Goal: Task Accomplishment & Management: Complete application form

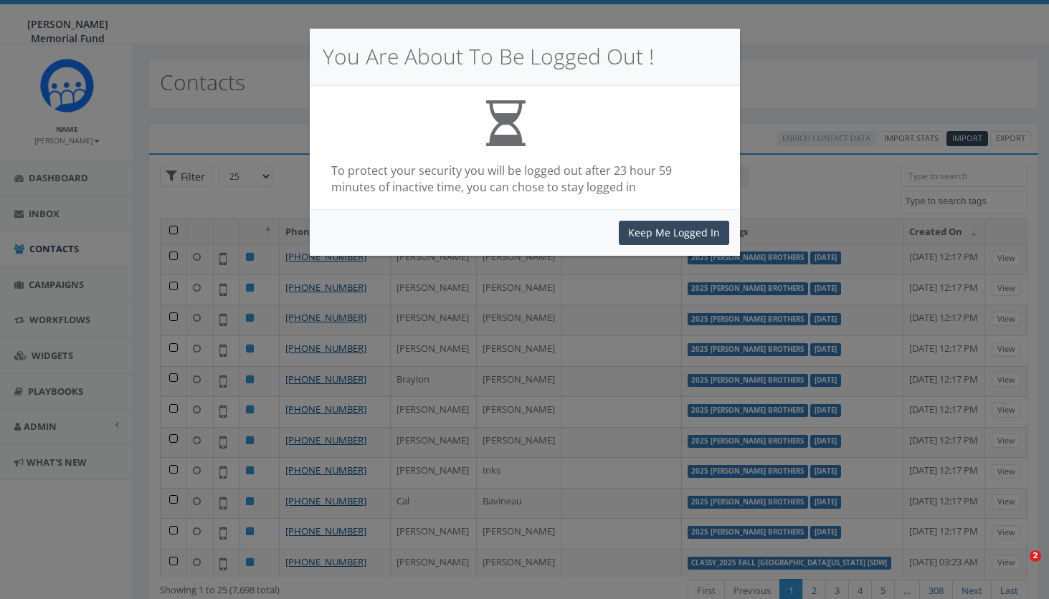
select select
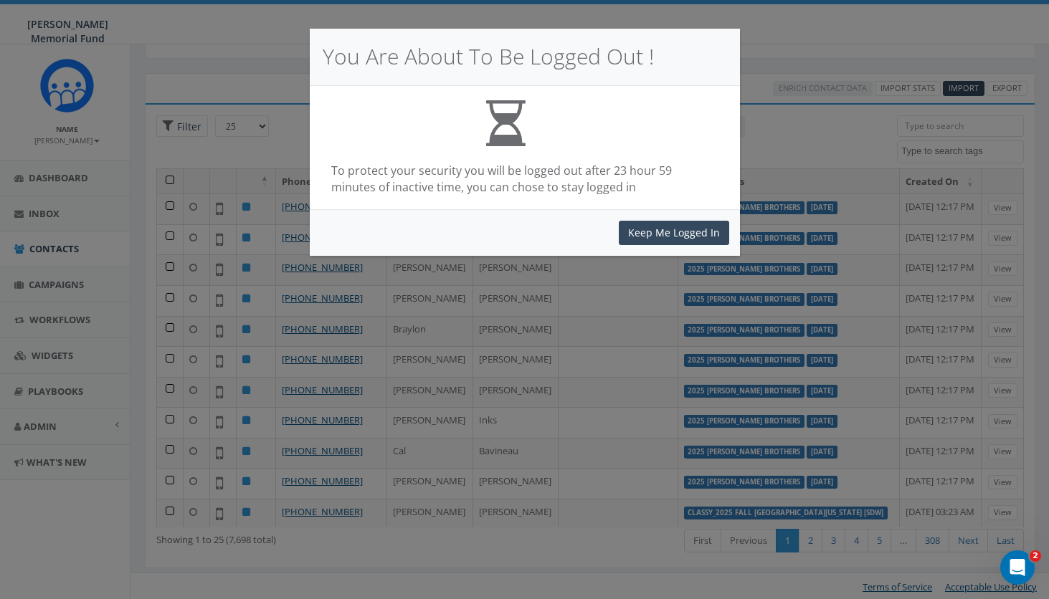
click at [773, 75] on div "You Are About To Be Logged Out ! To protect your security you will be logged ou…" at bounding box center [524, 299] width 1049 height 599
click at [660, 229] on button "Keep Me Logged In" at bounding box center [674, 233] width 110 height 24
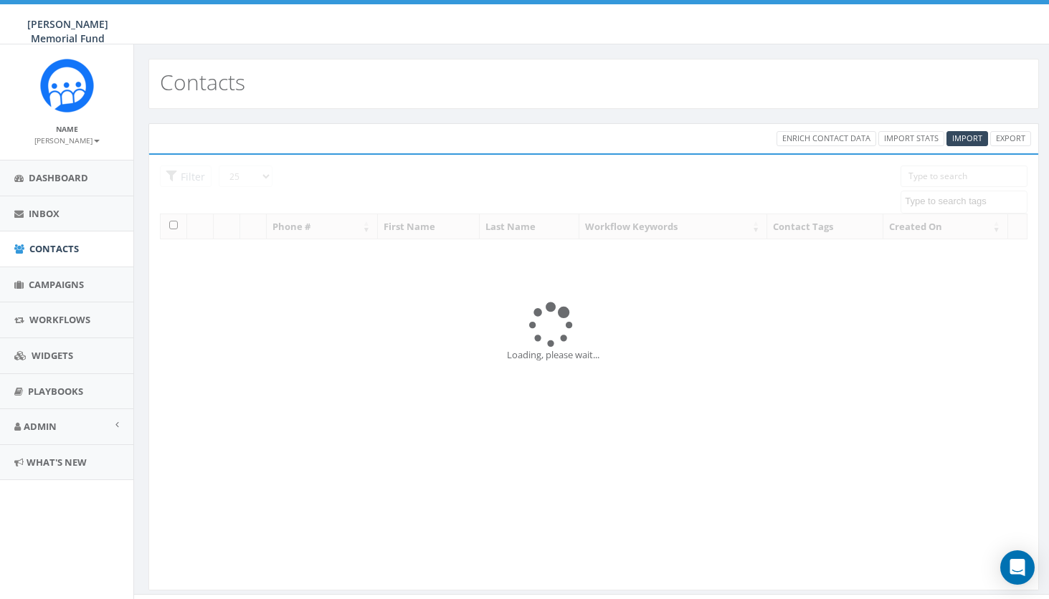
select select
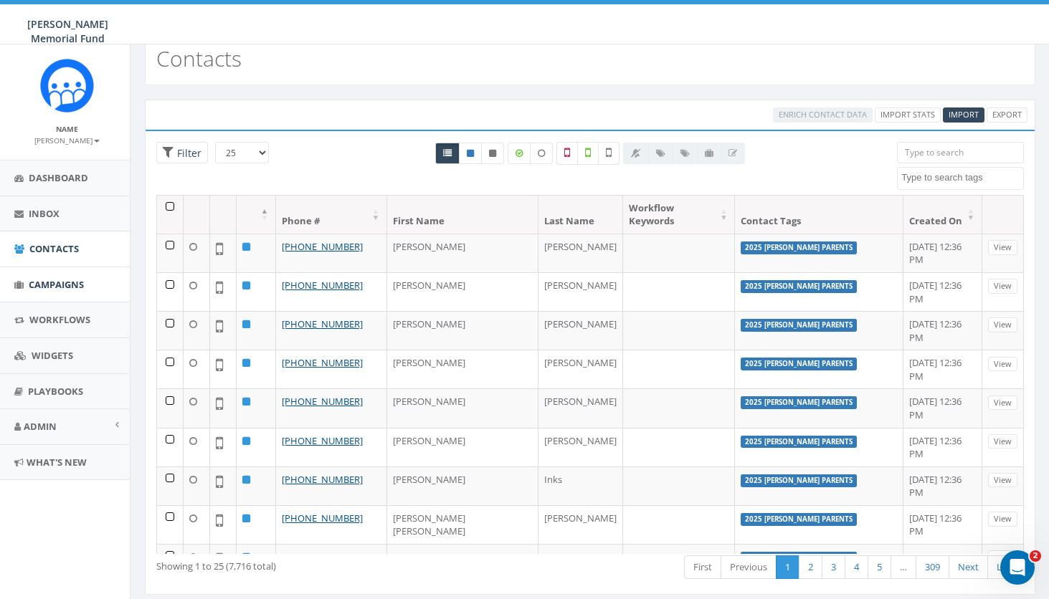
click at [51, 280] on span "Campaigns" at bounding box center [56, 284] width 55 height 13
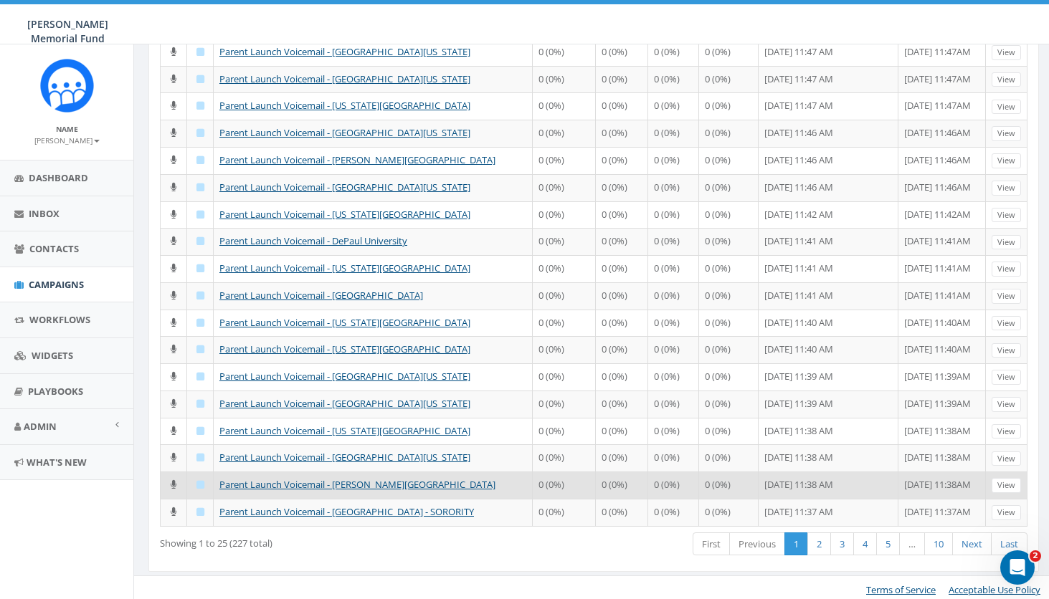
scroll to position [359, 0]
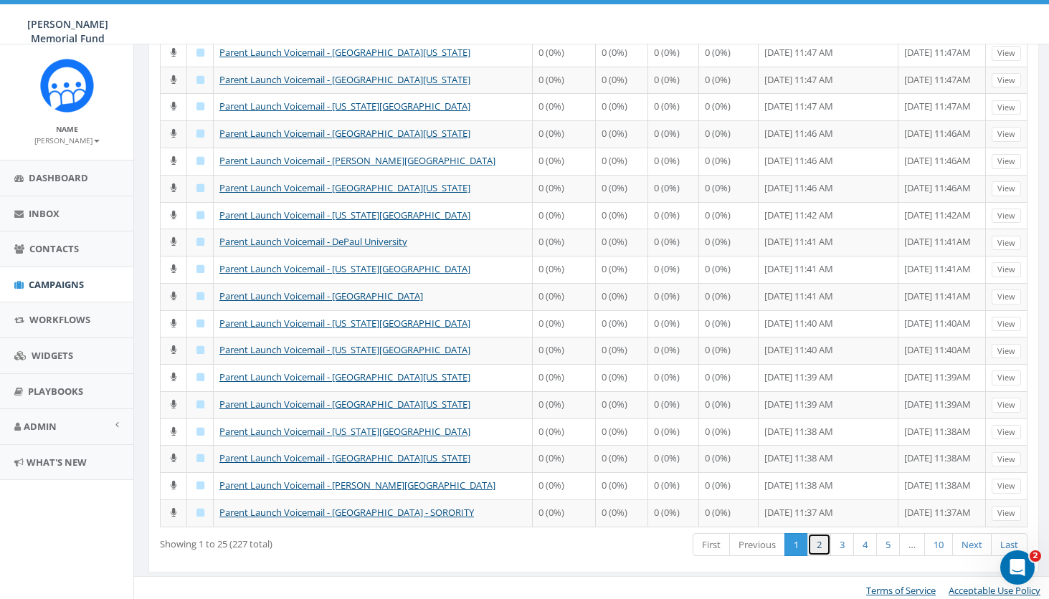
click at [824, 537] on link "2" at bounding box center [819, 545] width 24 height 24
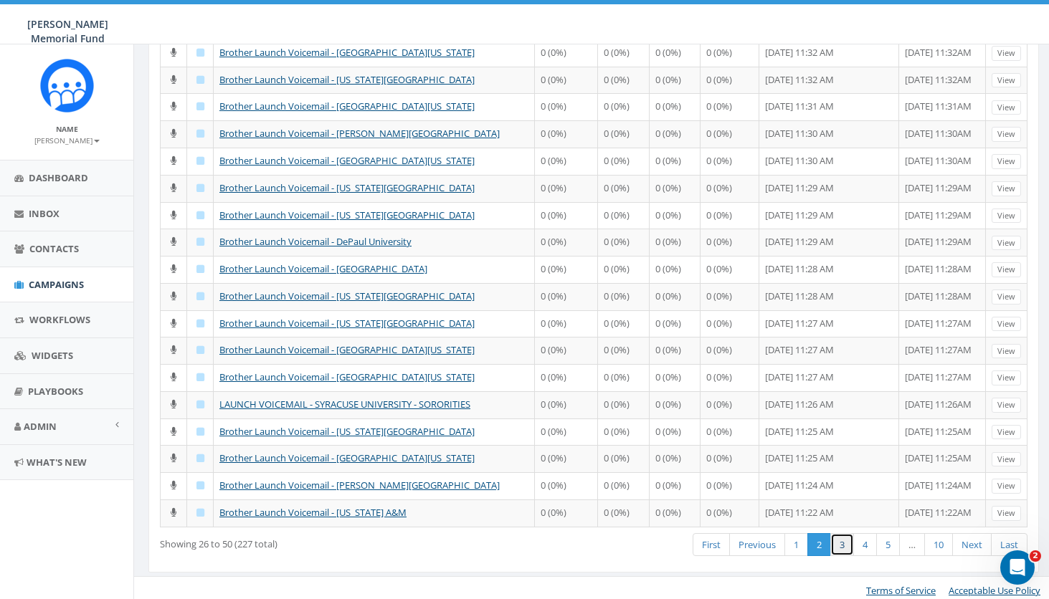
click at [844, 544] on link "3" at bounding box center [842, 545] width 24 height 24
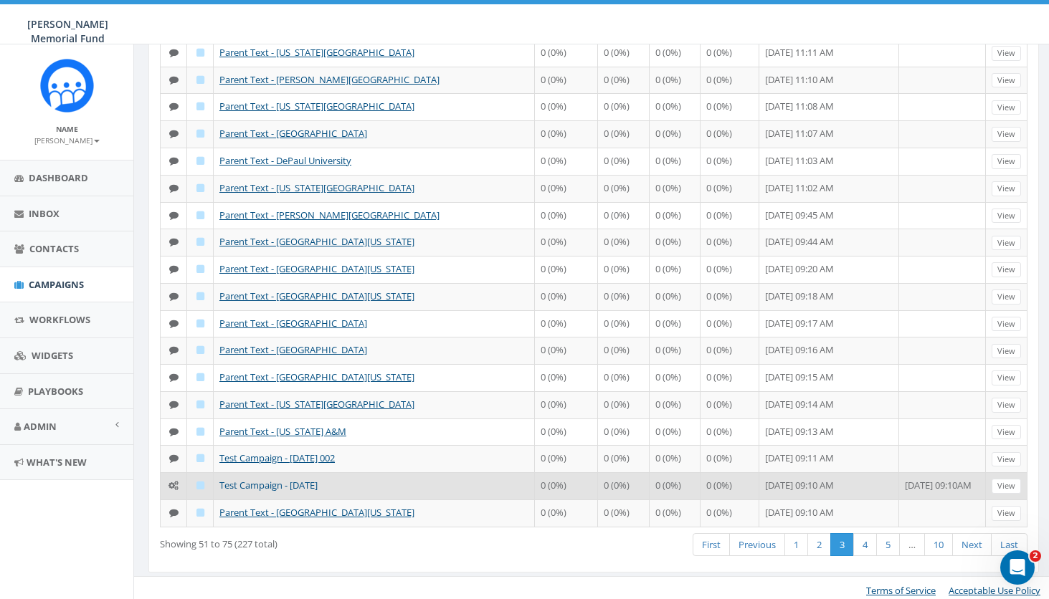
click at [318, 482] on link "Test Campaign - [DATE]" at bounding box center [268, 485] width 98 height 13
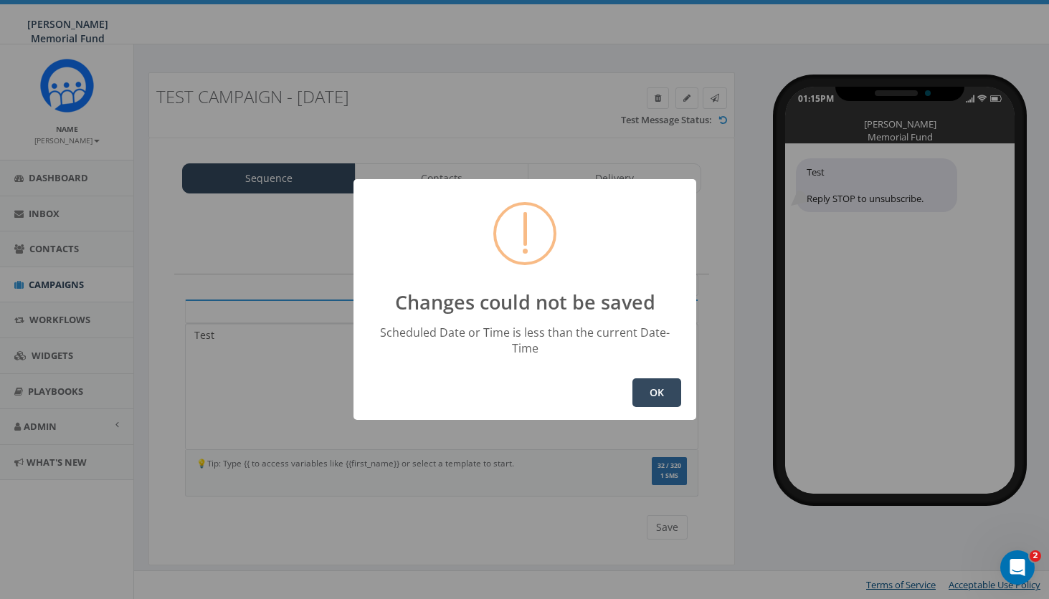
click at [651, 383] on button "OK" at bounding box center [656, 392] width 49 height 29
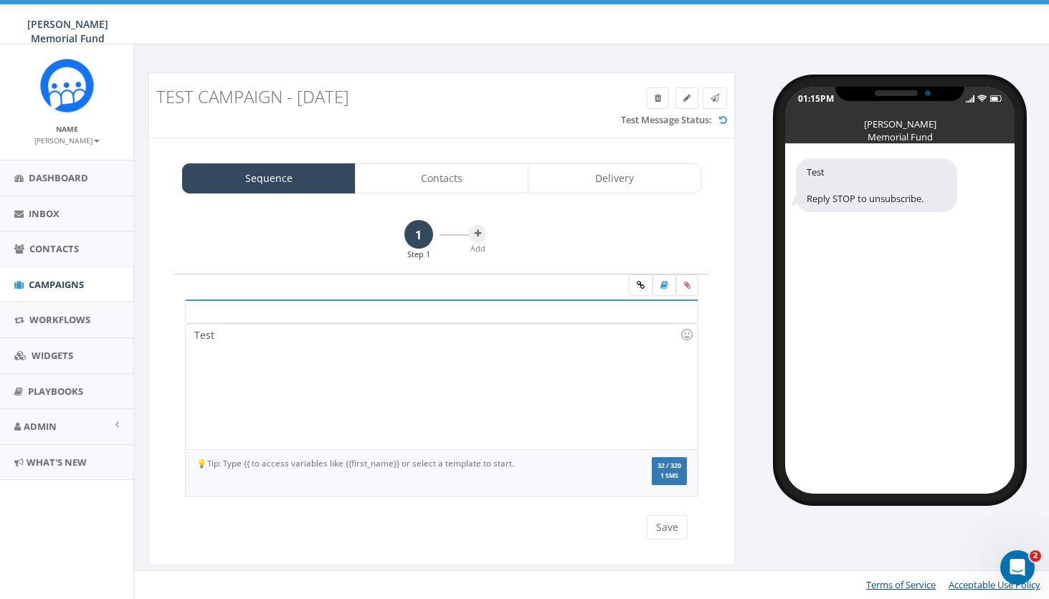
click at [418, 228] on link "1" at bounding box center [418, 234] width 29 height 29
click at [476, 229] on icon at bounding box center [477, 233] width 6 height 9
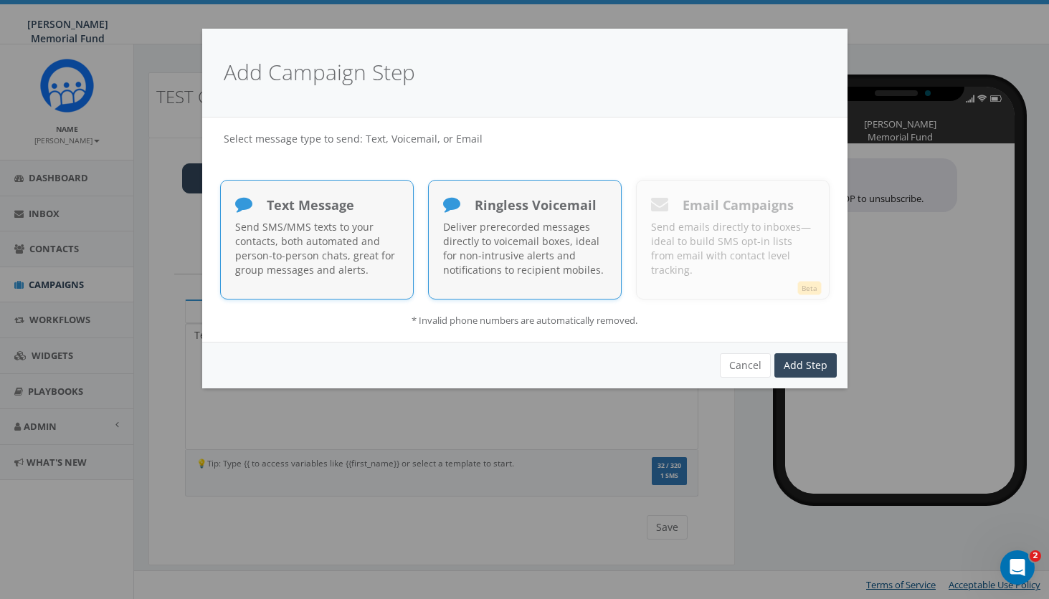
click at [496, 242] on p "Deliver prerecorded messages directly to voicemail boxes, ideal for non-intrusi…" at bounding box center [524, 248] width 163 height 57
click at [795, 357] on link "Add Step" at bounding box center [805, 365] width 62 height 24
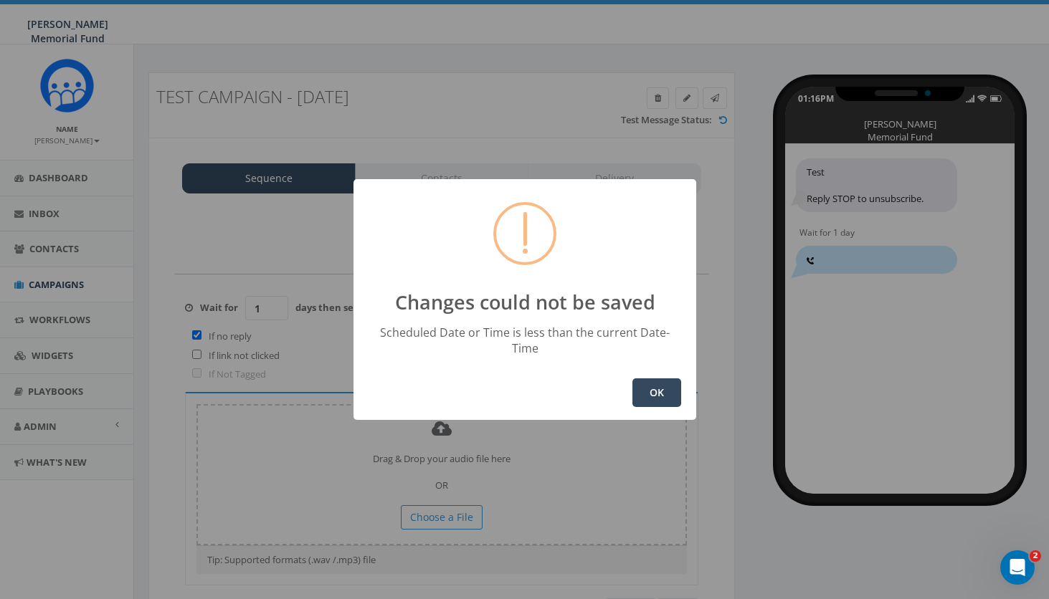
click at [659, 382] on button "OK" at bounding box center [656, 392] width 49 height 29
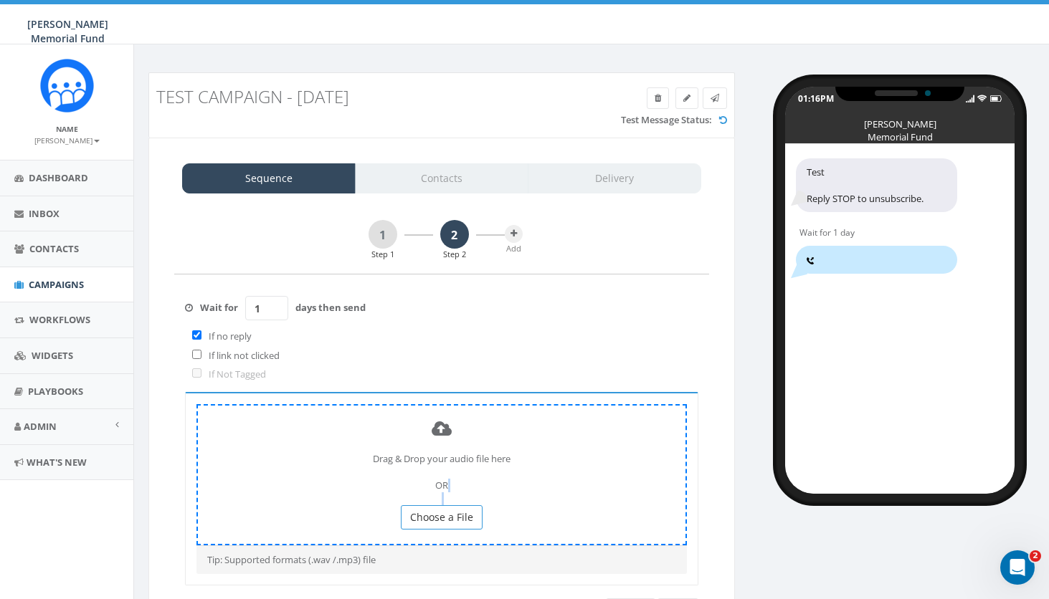
click at [442, 494] on div "Drag & Drop your audio file here OR Choose a File" at bounding box center [441, 474] width 490 height 141
click at [439, 510] on span "Choose a File" at bounding box center [441, 517] width 63 height 14
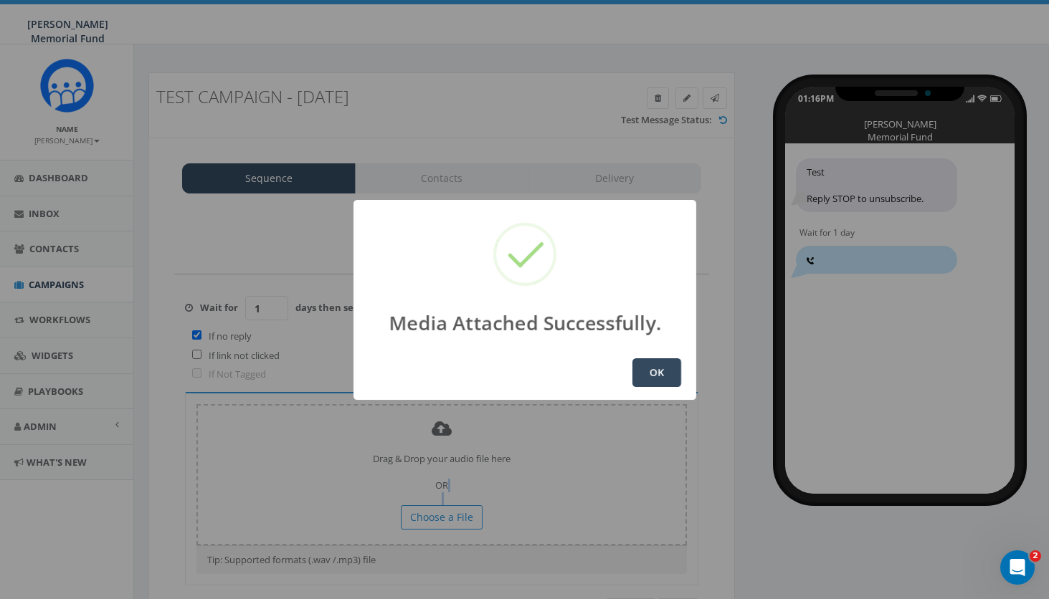
click at [654, 368] on button "OK" at bounding box center [656, 372] width 49 height 29
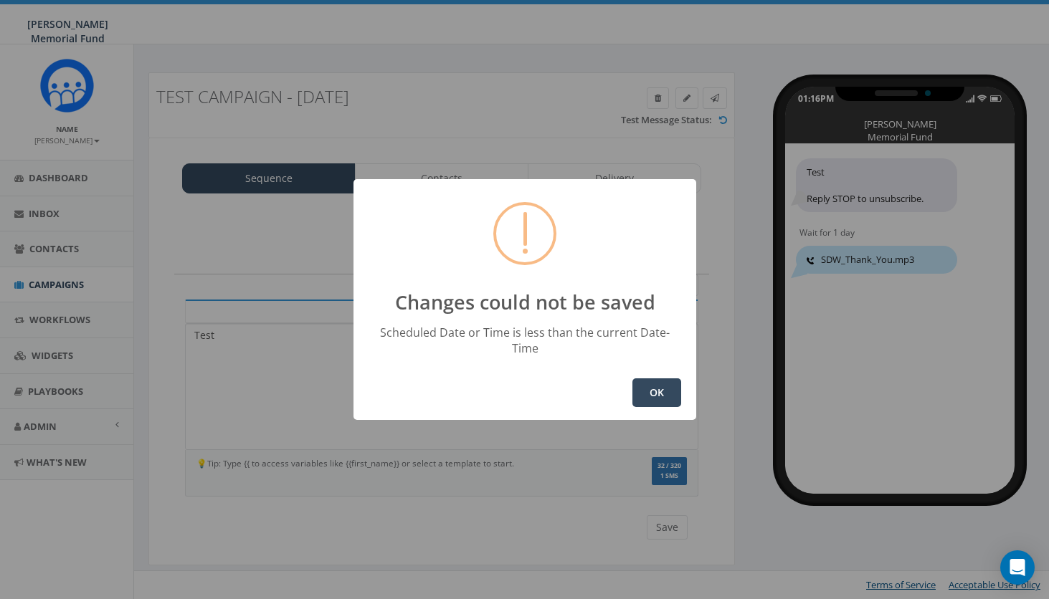
select select
click at [649, 387] on button "OK" at bounding box center [656, 392] width 49 height 29
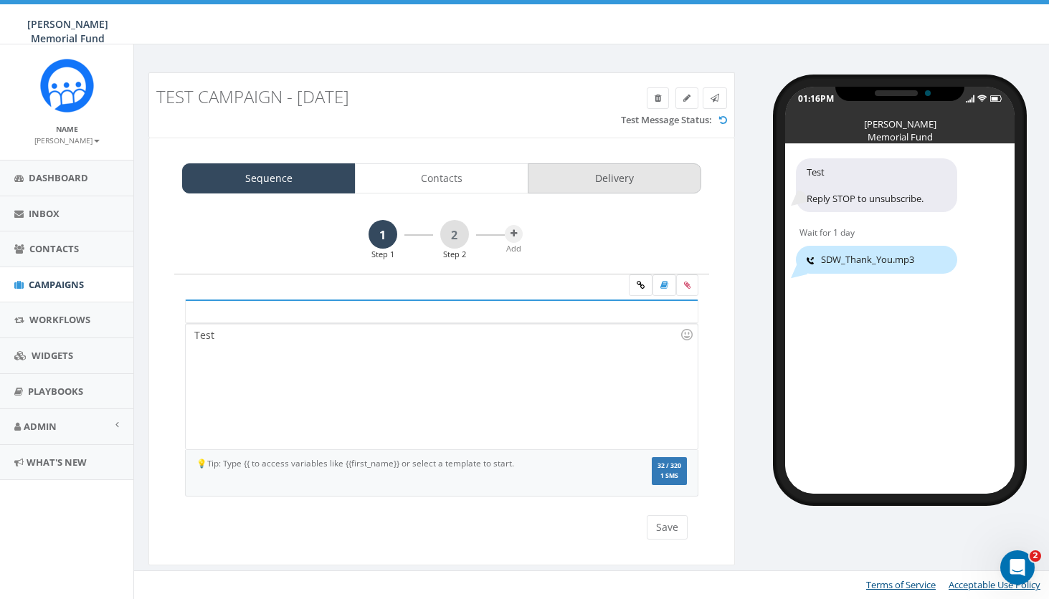
click at [636, 173] on link "Delivery" at bounding box center [614, 178] width 173 height 30
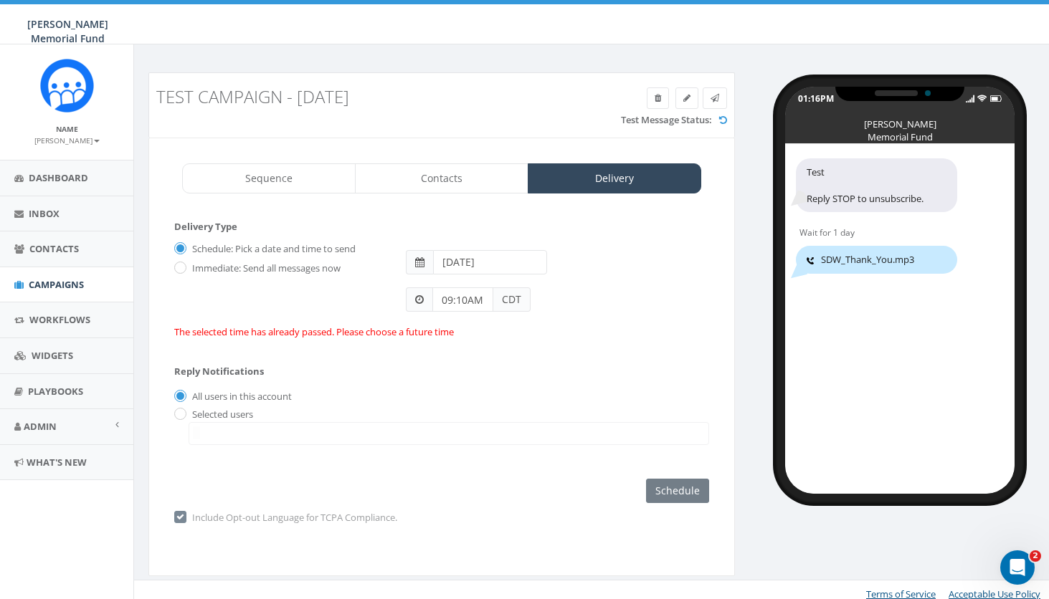
click at [188, 269] on label "Immediate: Send all messages now" at bounding box center [264, 269] width 152 height 14
click at [183, 269] on input "Immediate: Send all messages now" at bounding box center [178, 268] width 9 height 9
radio input "true"
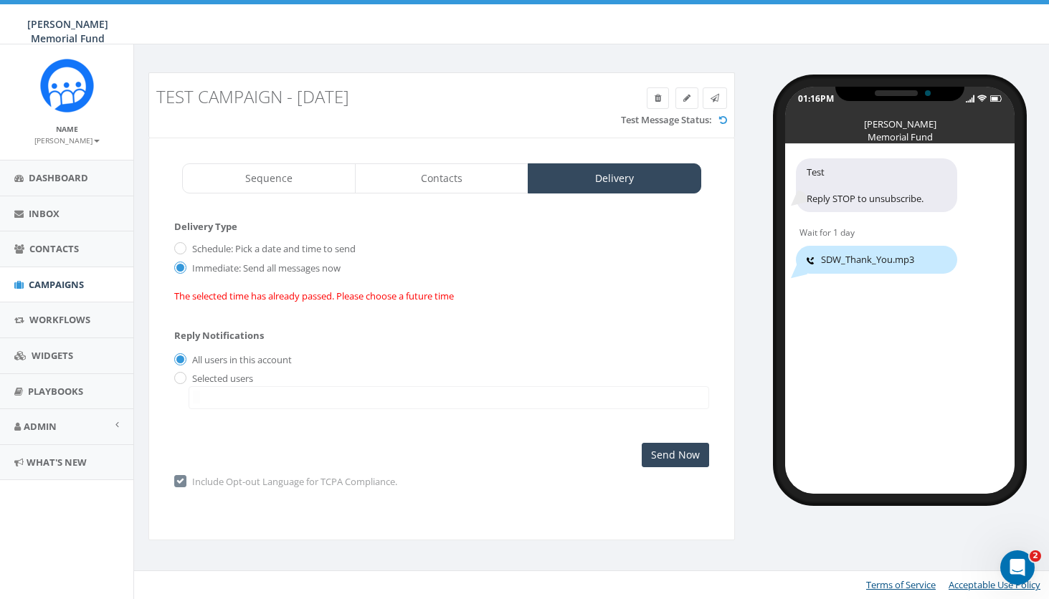
click at [179, 251] on input "Schedule: Pick a date and time to send" at bounding box center [178, 248] width 9 height 9
radio input "true"
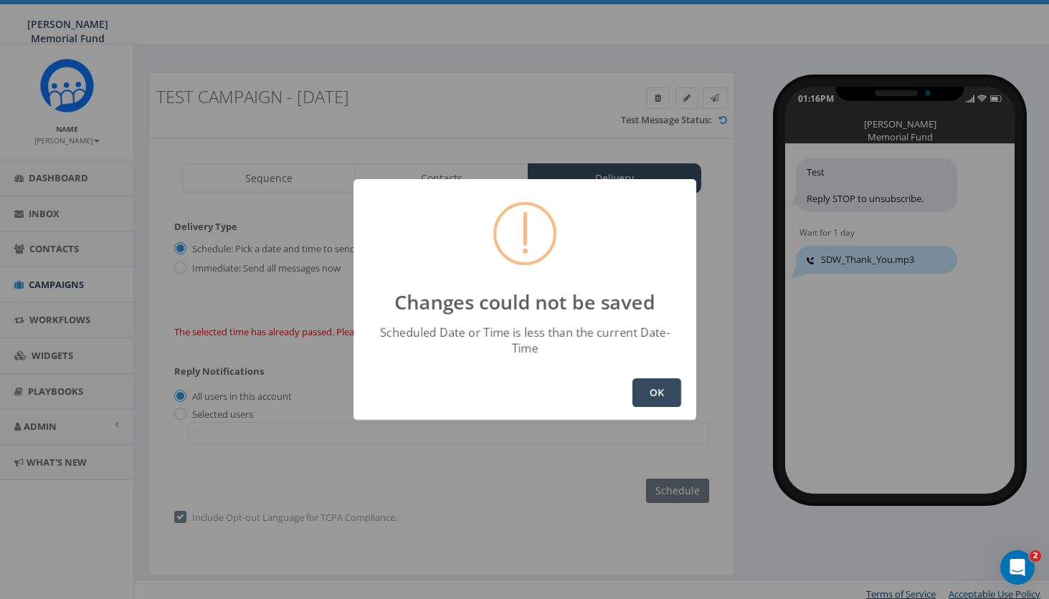
click at [669, 388] on button "OK" at bounding box center [656, 392] width 49 height 29
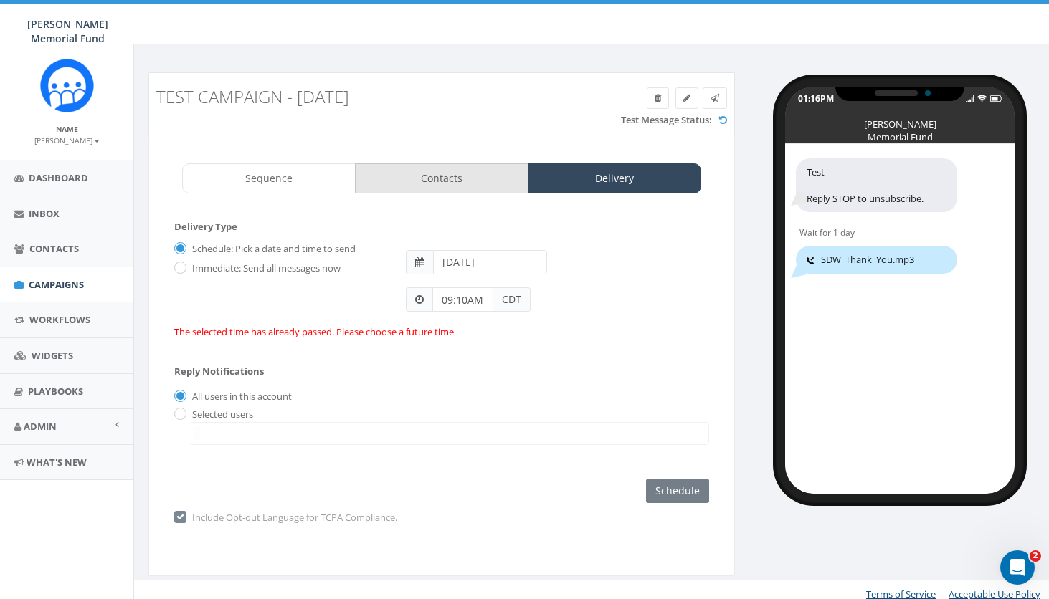
click at [453, 170] on link "Contacts" at bounding box center [441, 178] width 173 height 30
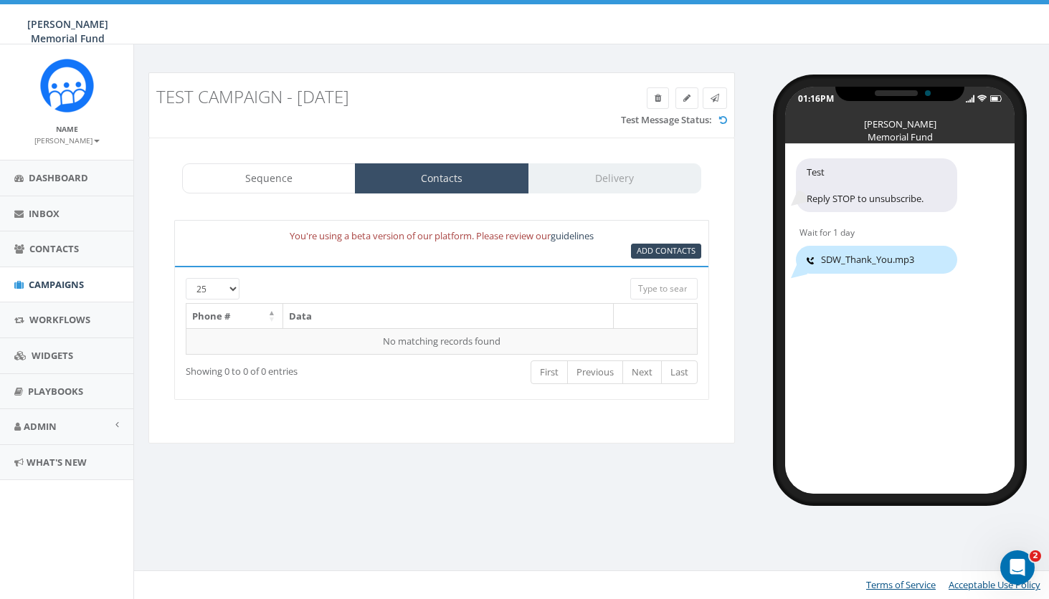
click at [438, 178] on link "Contacts" at bounding box center [441, 178] width 173 height 30
click at [652, 253] on span "Add Contacts" at bounding box center [665, 250] width 59 height 11
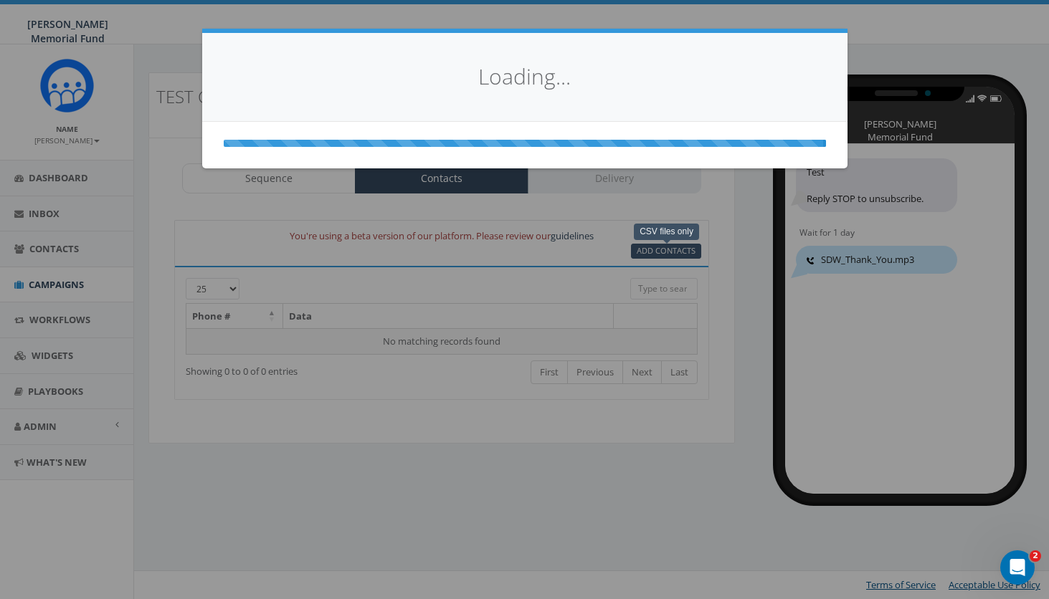
select select
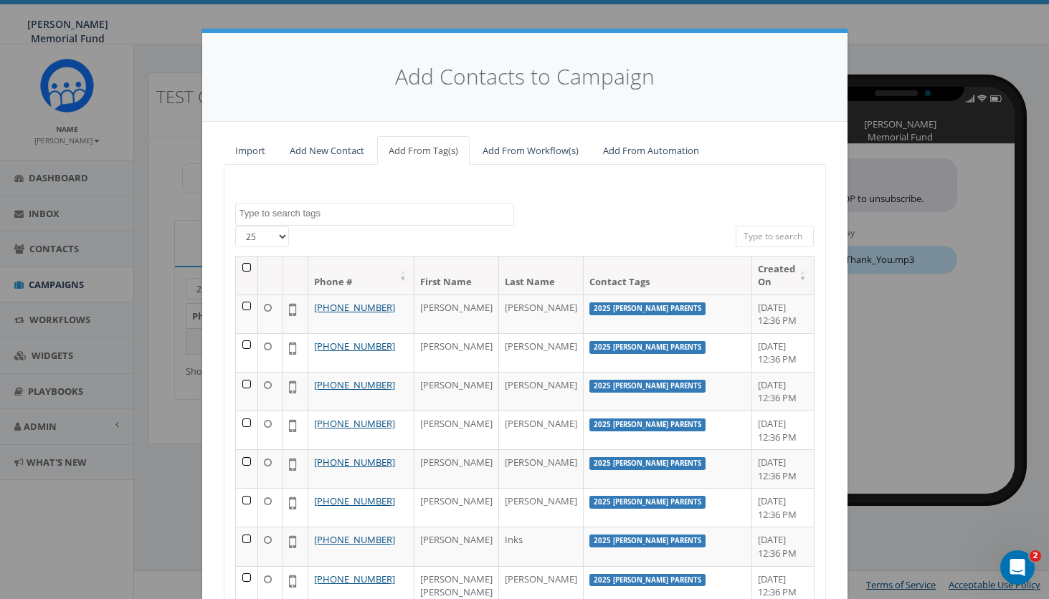
click at [297, 209] on textarea "Search" at bounding box center [376, 213] width 274 height 13
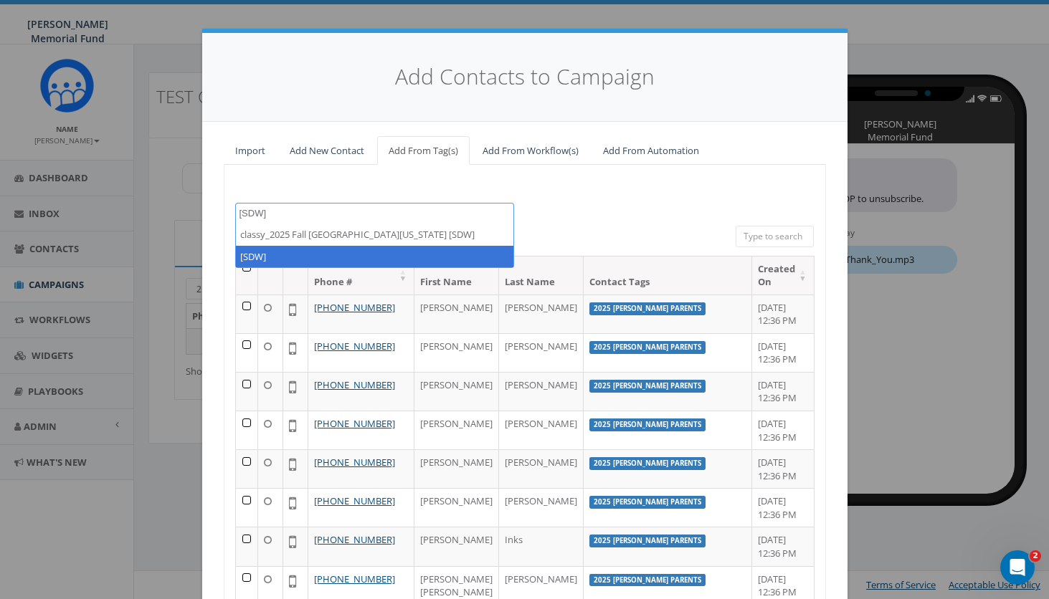
type textarea "[SDW]"
select select "[SDW]"
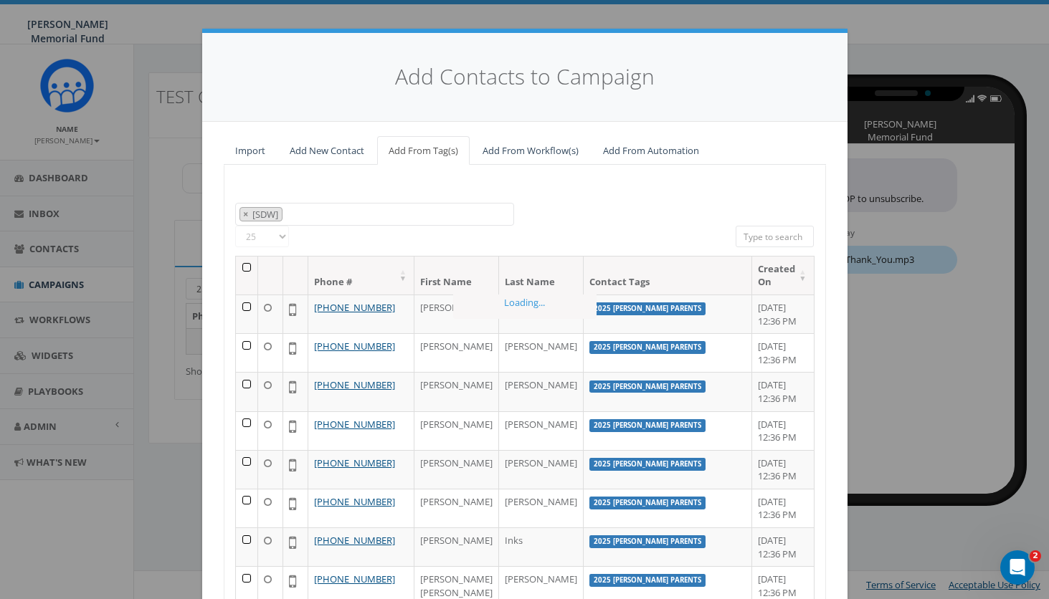
scroll to position [7225, 0]
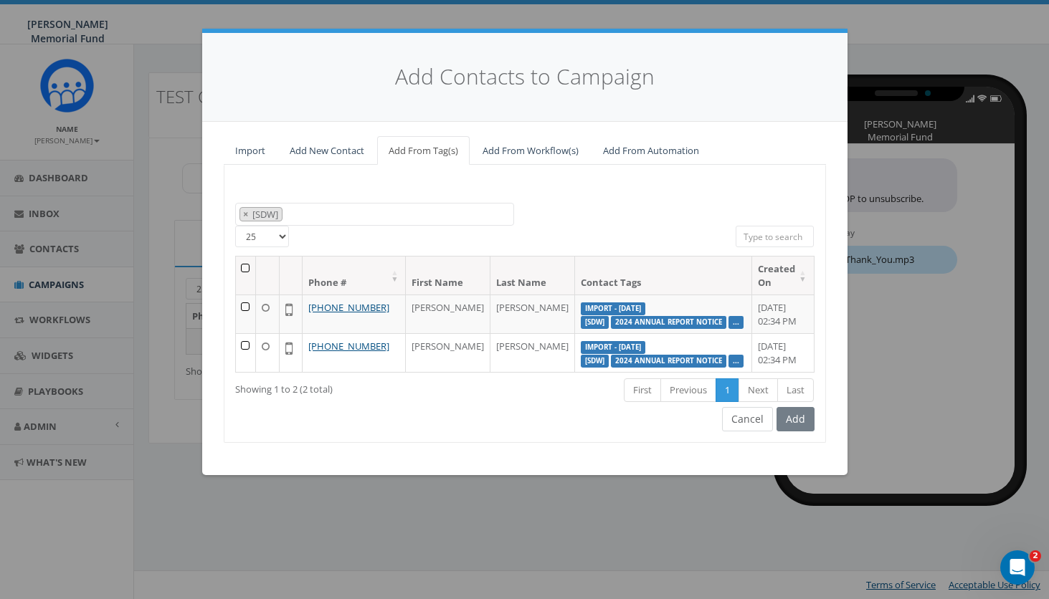
click at [749, 431] on button "Cancel" at bounding box center [747, 419] width 51 height 24
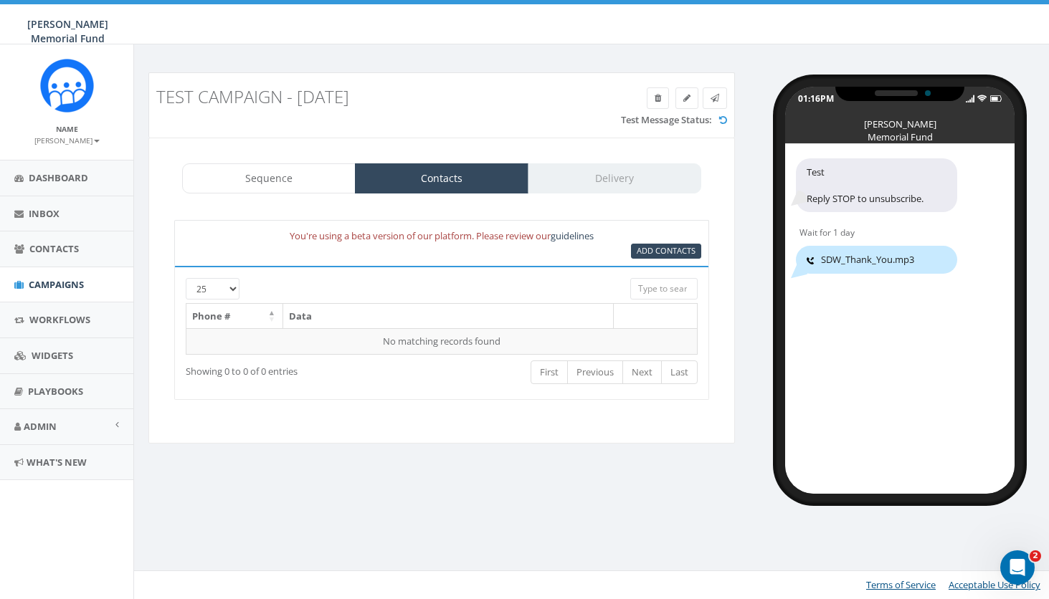
click at [634, 185] on div "Sequence Contacts Delivery" at bounding box center [441, 178] width 519 height 30
click at [633, 182] on div "Sequence Contacts Delivery" at bounding box center [441, 178] width 519 height 30
click at [54, 279] on span "Campaigns" at bounding box center [56, 284] width 55 height 13
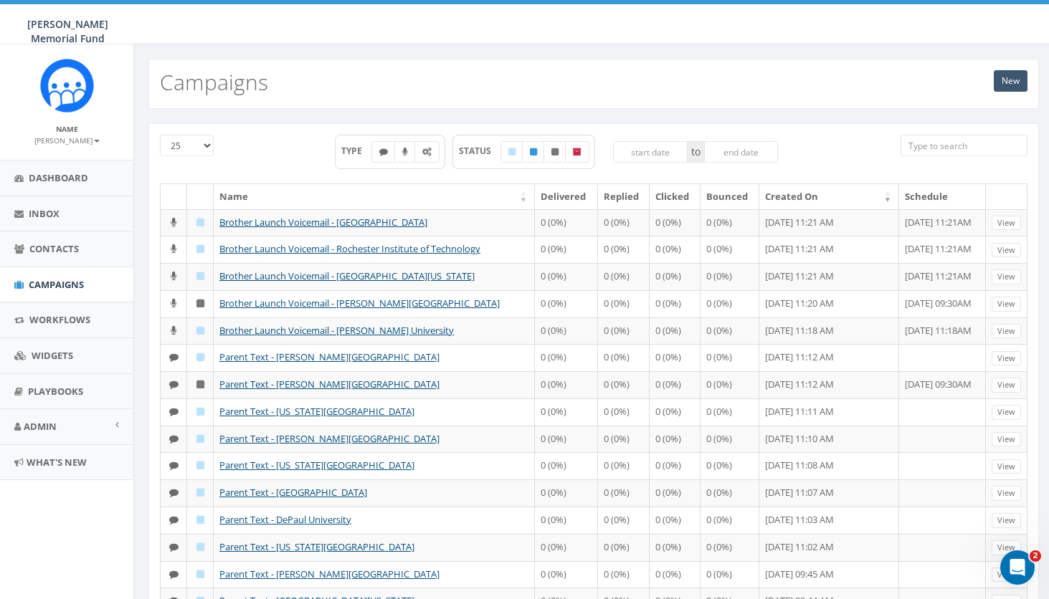
click at [1009, 79] on link "New" at bounding box center [1010, 81] width 34 height 22
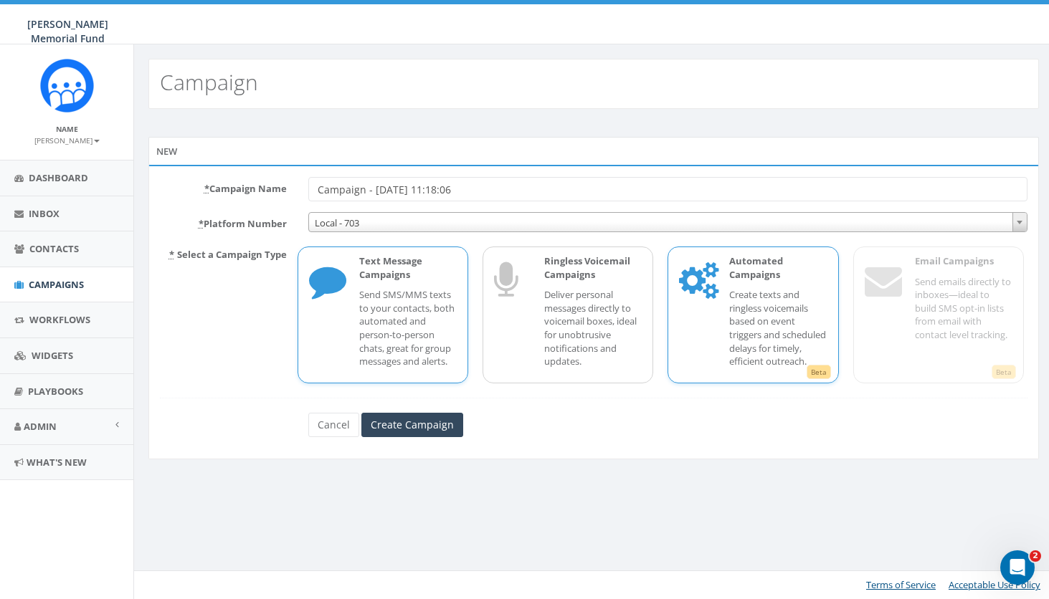
click at [792, 294] on p "Create texts and ringless voicemails based on event triggers and scheduled dela…" at bounding box center [777, 328] width 97 height 80
drag, startPoint x: 479, startPoint y: 191, endPoint x: 244, endPoint y: 190, distance: 235.8
click at [244, 191] on div "* Campaign Name Campaign - [DATE] 11:18:06" at bounding box center [593, 189] width 889 height 24
type input "Testing Automation"
